Goal: Task Accomplishment & Management: Manage account settings

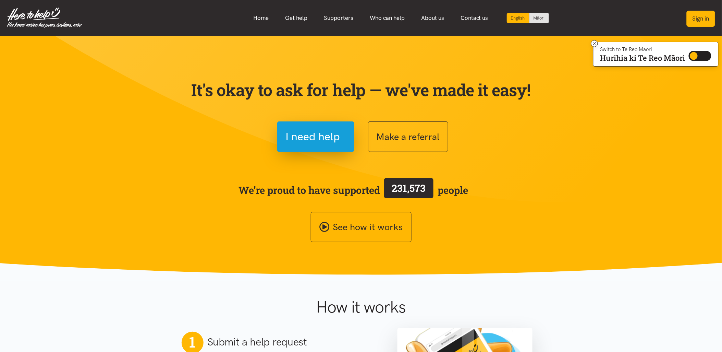
click at [698, 18] on button "Sign in" at bounding box center [701, 19] width 28 height 16
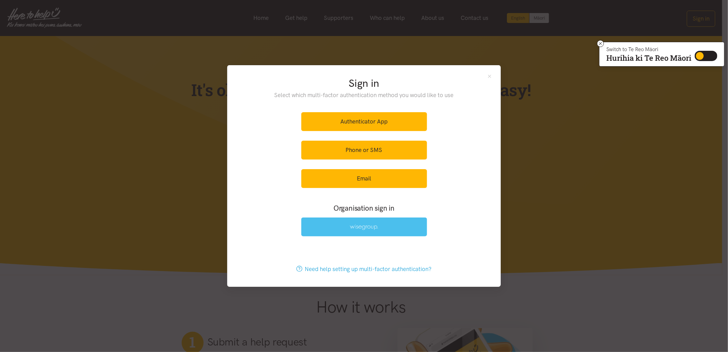
click at [388, 221] on link at bounding box center [364, 226] width 126 height 19
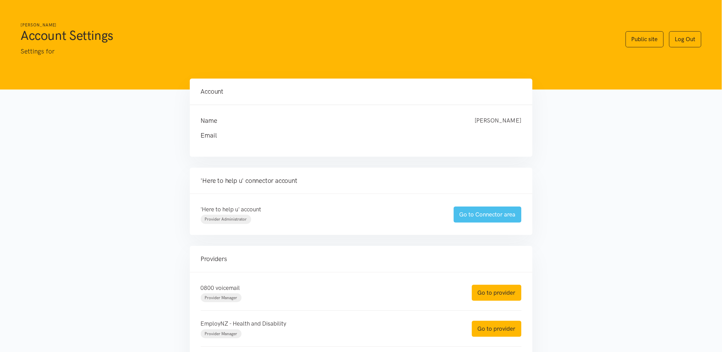
click at [490, 212] on link "Go to Connector area" at bounding box center [488, 214] width 68 height 16
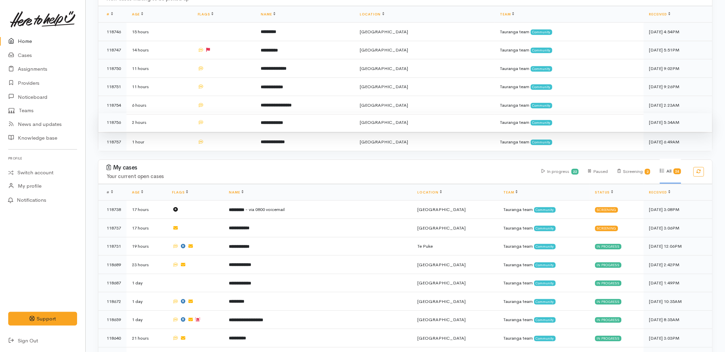
scroll to position [152, 0]
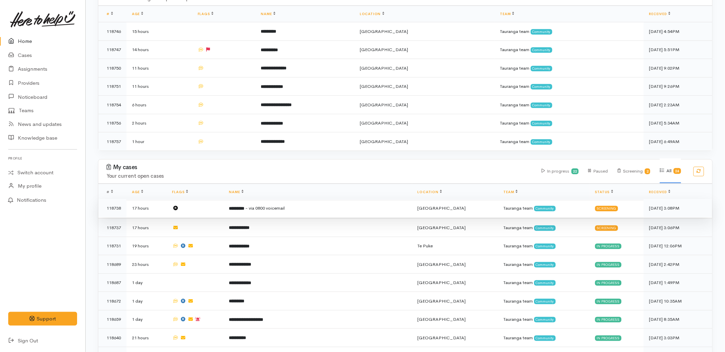
click at [314, 199] on td "********* - via 0800 voicemail" at bounding box center [317, 208] width 189 height 19
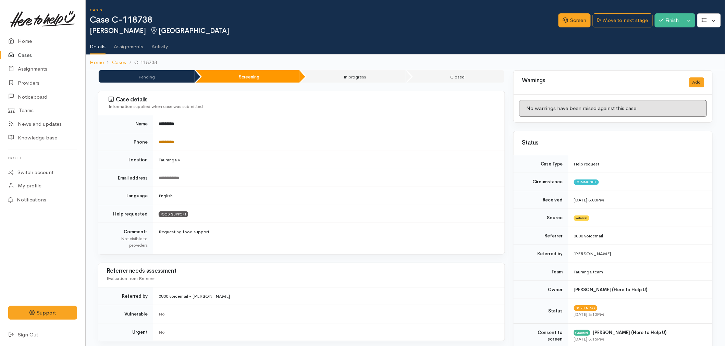
click at [173, 143] on link "*********" at bounding box center [166, 142] width 15 height 4
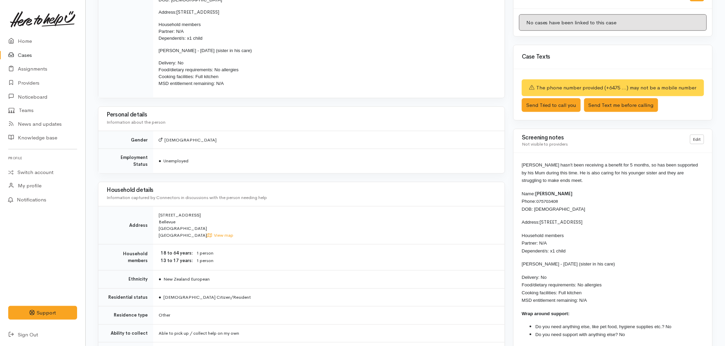
scroll to position [419, 0]
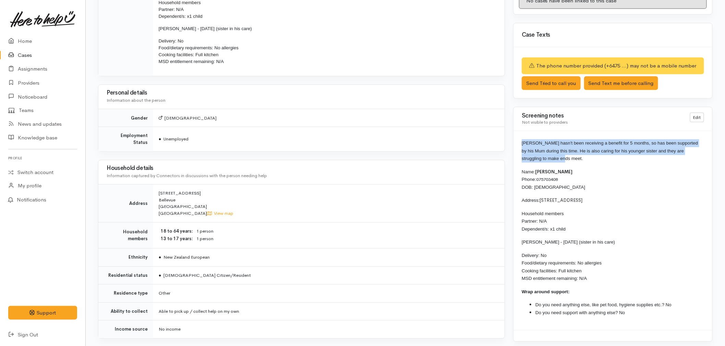
drag, startPoint x: 553, startPoint y: 159, endPoint x: 519, endPoint y: 146, distance: 36.4
click at [519, 146] on div "Cody hasn't been receiving a benefit for 5 months, so has been supported by his…" at bounding box center [613, 230] width 199 height 199
copy span "[PERSON_NAME] hasn't been receiving a benefit for 5 months, so has been support…"
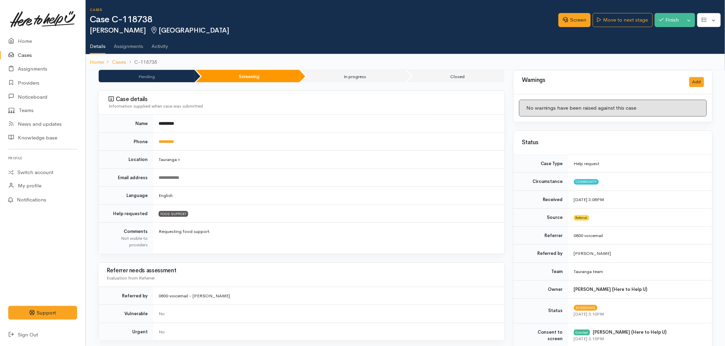
scroll to position [0, 0]
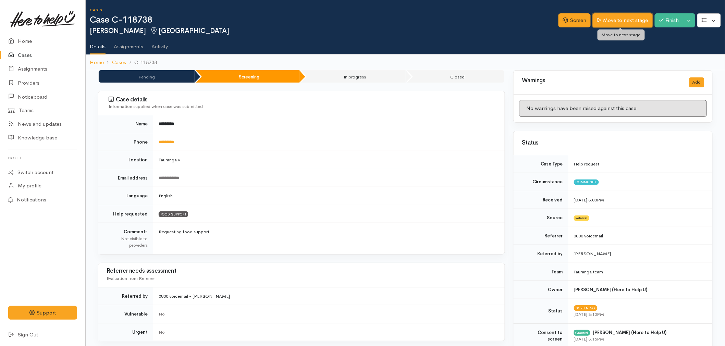
click at [629, 21] on link "Move to next stage" at bounding box center [623, 20] width 60 height 14
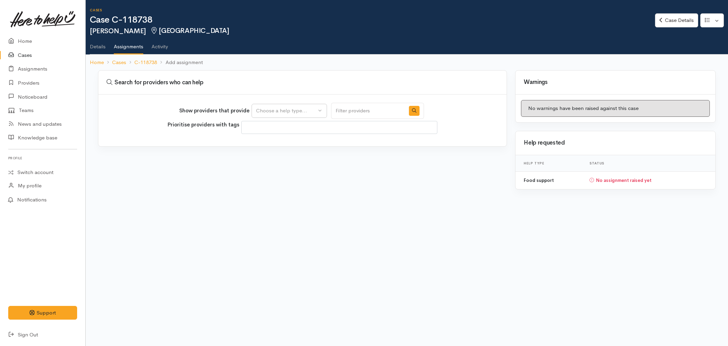
select select
click at [279, 112] on div "Choose a help type..." at bounding box center [286, 111] width 60 height 8
click at [276, 143] on span "Food support" at bounding box center [276, 143] width 32 height 8
select select "3"
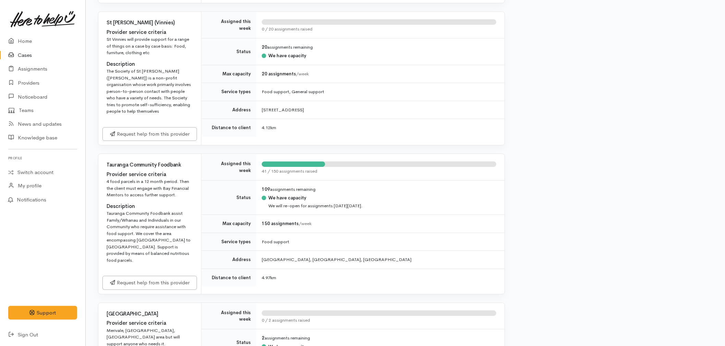
scroll to position [724, 0]
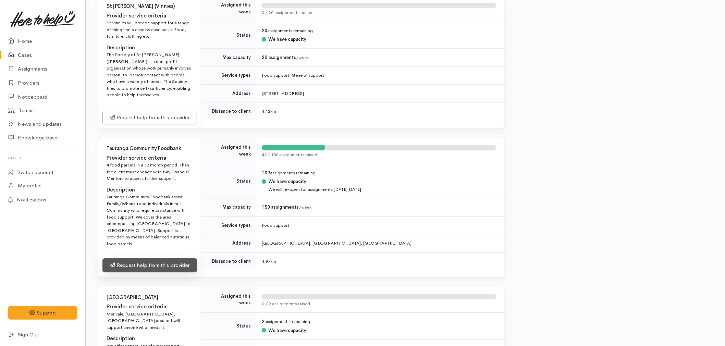
click at [152, 258] on link "Request help from this provider" at bounding box center [149, 265] width 95 height 14
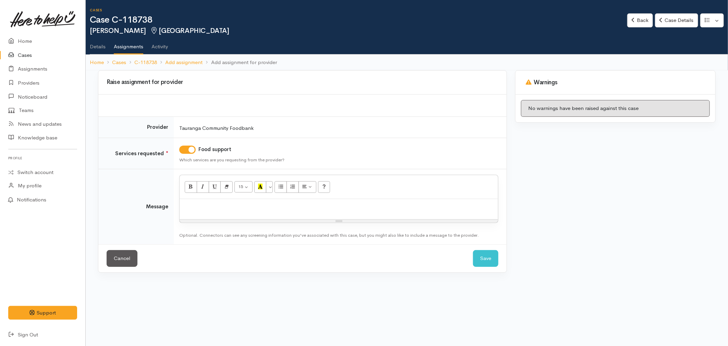
click at [232, 211] on div at bounding box center [339, 209] width 318 height 20
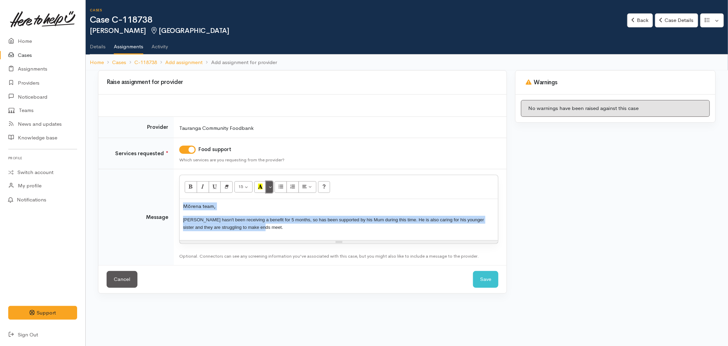
click at [270, 189] on button "More Color" at bounding box center [269, 187] width 7 height 12
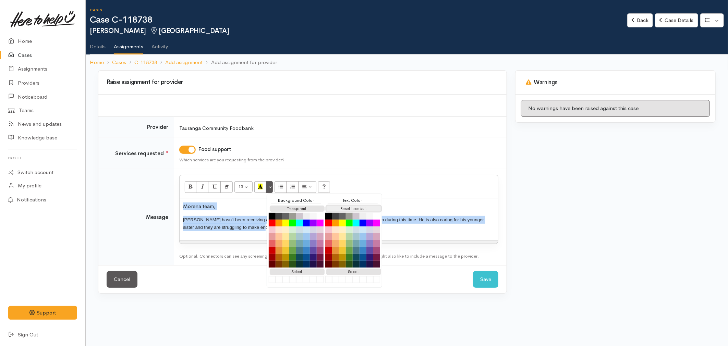
click at [331, 209] on button "Reset to default" at bounding box center [353, 209] width 55 height 7
click at [239, 232] on div "Mōrena team, Cody hasn't been receiving a benefit for 5 months, so has been sup…" at bounding box center [339, 219] width 318 height 41
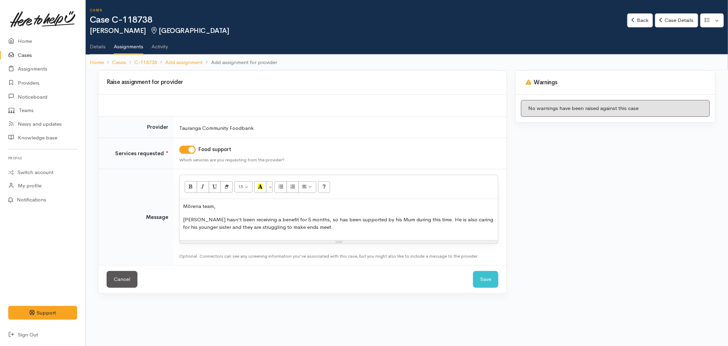
click at [323, 229] on p "Cody hasn't been receiving a benefit for 5 months, so has been supported by his…" at bounding box center [339, 223] width 312 height 15
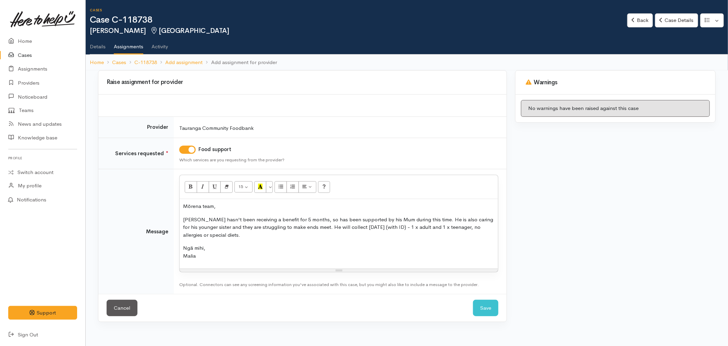
drag, startPoint x: 208, startPoint y: 238, endPoint x: 259, endPoint y: 254, distance: 53.5
click at [259, 254] on p "Ngā mihi, Malia" at bounding box center [339, 251] width 312 height 15
click at [487, 314] on button "Save" at bounding box center [485, 308] width 25 height 17
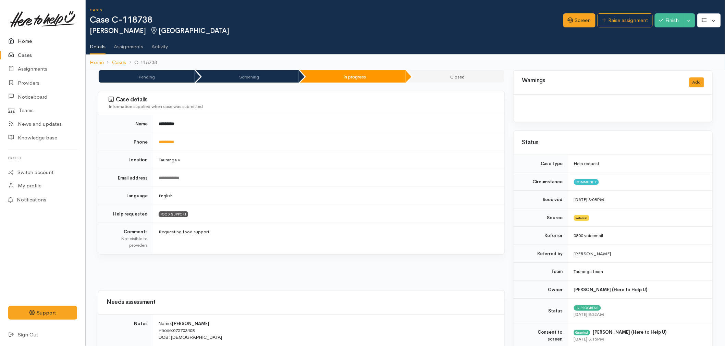
drag, startPoint x: 0, startPoint y: 0, endPoint x: 21, endPoint y: 39, distance: 44.2
click at [21, 39] on link "Home" at bounding box center [42, 41] width 85 height 14
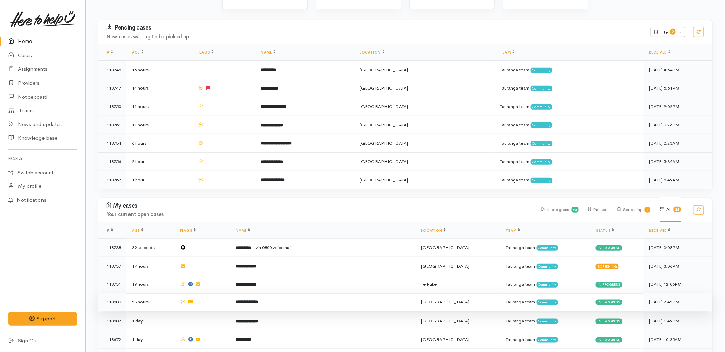
scroll to position [114, 0]
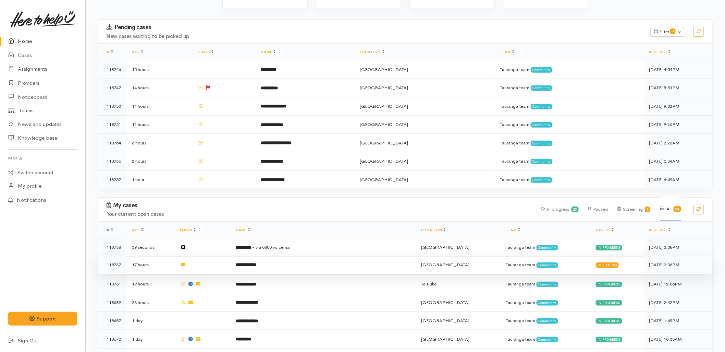
click at [270, 255] on td "**********" at bounding box center [322, 264] width 185 height 19
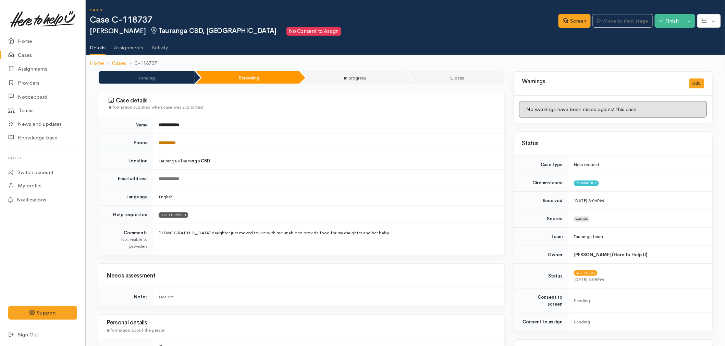
click at [173, 144] on link "**********" at bounding box center [167, 143] width 17 height 4
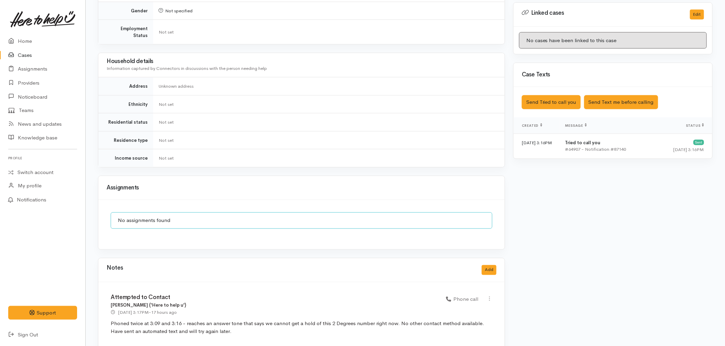
scroll to position [343, 0]
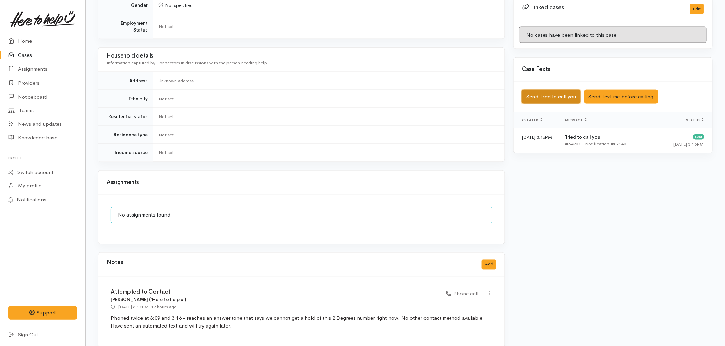
click at [530, 90] on button "Send Tried to call you" at bounding box center [551, 97] width 59 height 14
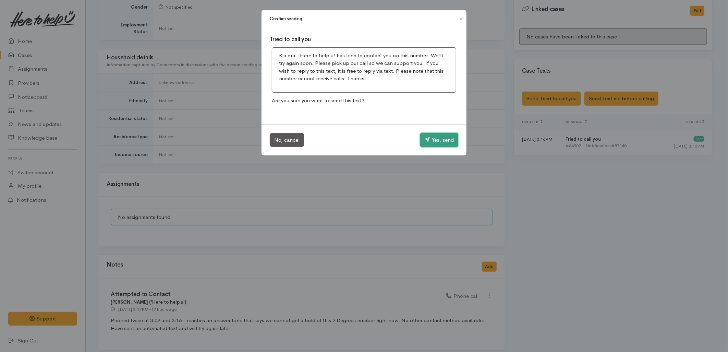
click at [444, 144] on button "Yes, send" at bounding box center [439, 140] width 38 height 14
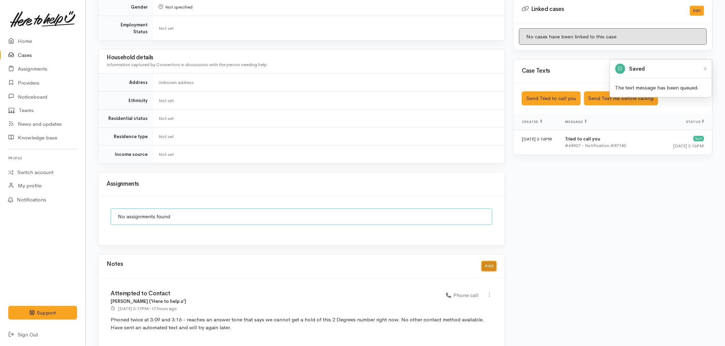
click at [489, 262] on button "Add" at bounding box center [489, 267] width 15 height 10
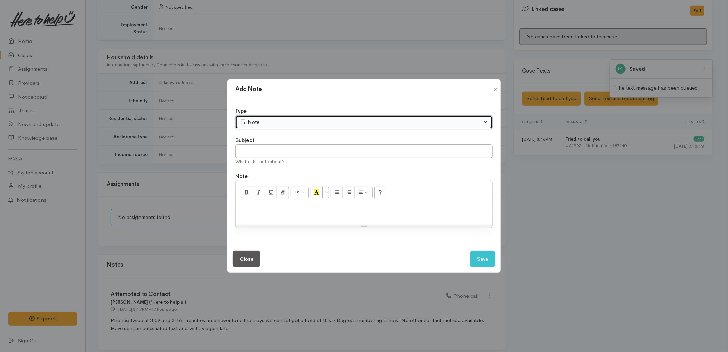
click at [272, 122] on div "Note" at bounding box center [361, 122] width 242 height 8
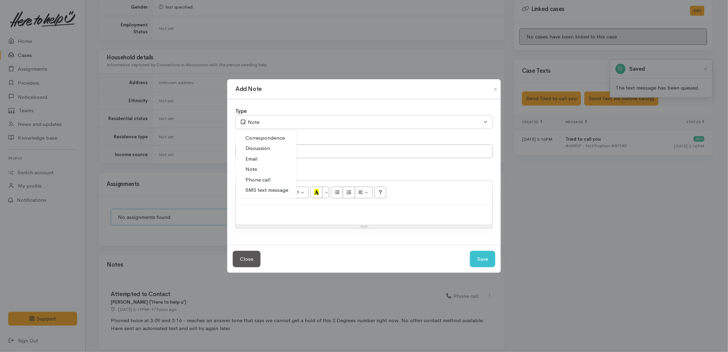
click at [268, 182] on span "Phone call" at bounding box center [257, 180] width 25 height 8
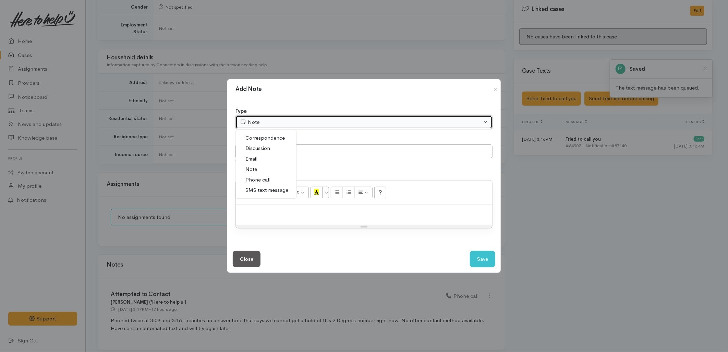
select select "3"
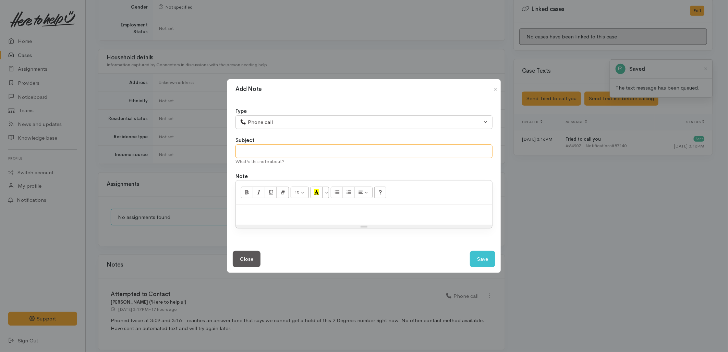
click at [268, 155] on input "text" at bounding box center [363, 151] width 257 height 14
type input "Attempted to Contact"
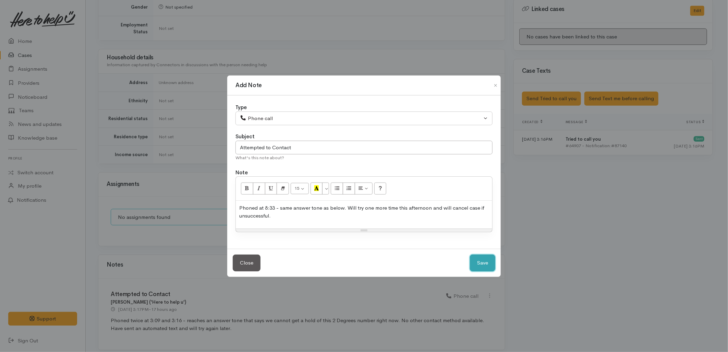
click at [485, 268] on button "Save" at bounding box center [482, 262] width 25 height 17
select select "1"
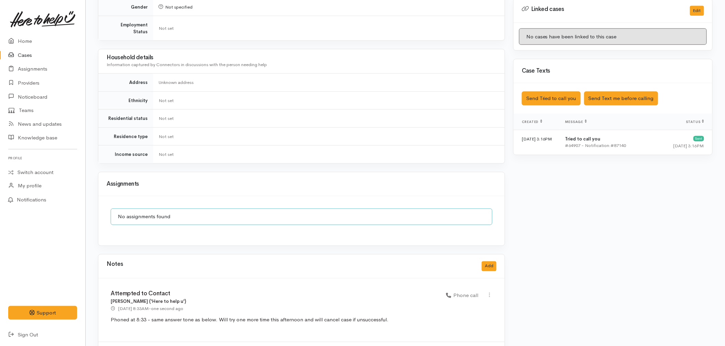
scroll to position [410, 0]
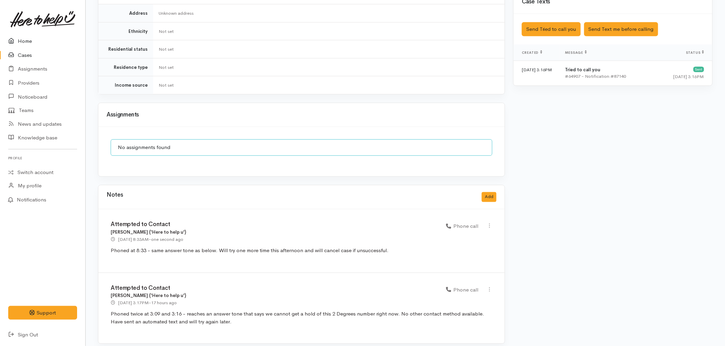
click at [26, 37] on link "Home" at bounding box center [42, 41] width 85 height 14
